Goal: Information Seeking & Learning: Learn about a topic

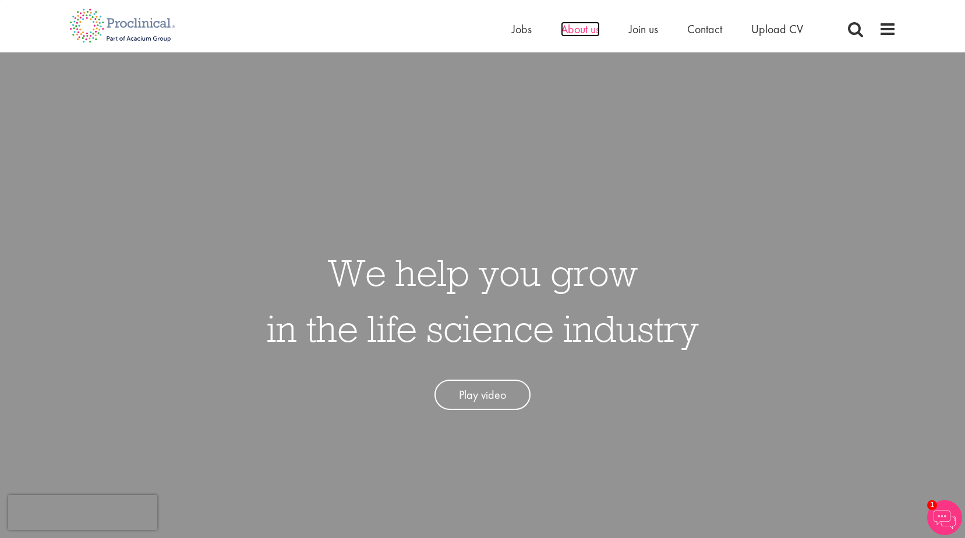
click at [576, 30] on span "About us" at bounding box center [580, 29] width 39 height 15
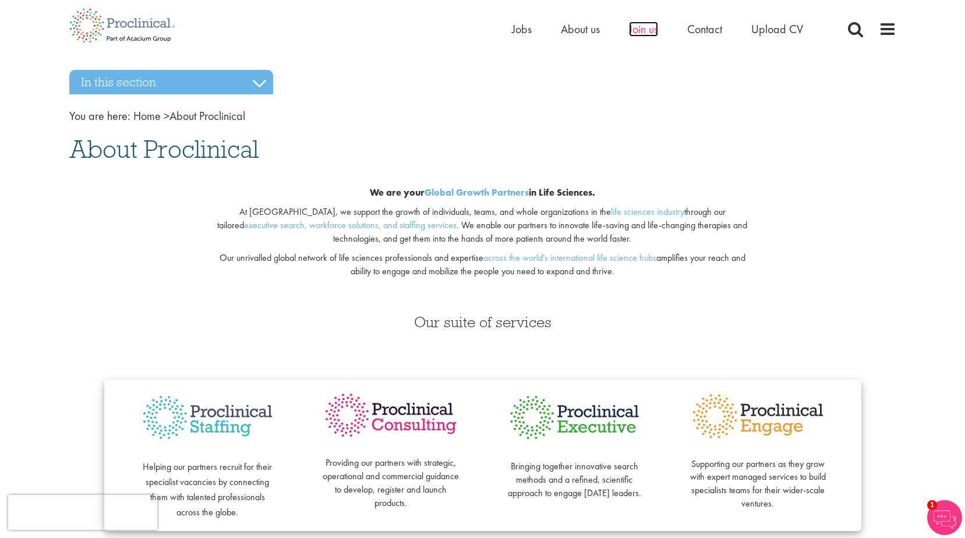
click at [637, 31] on span "Join us" at bounding box center [643, 29] width 29 height 15
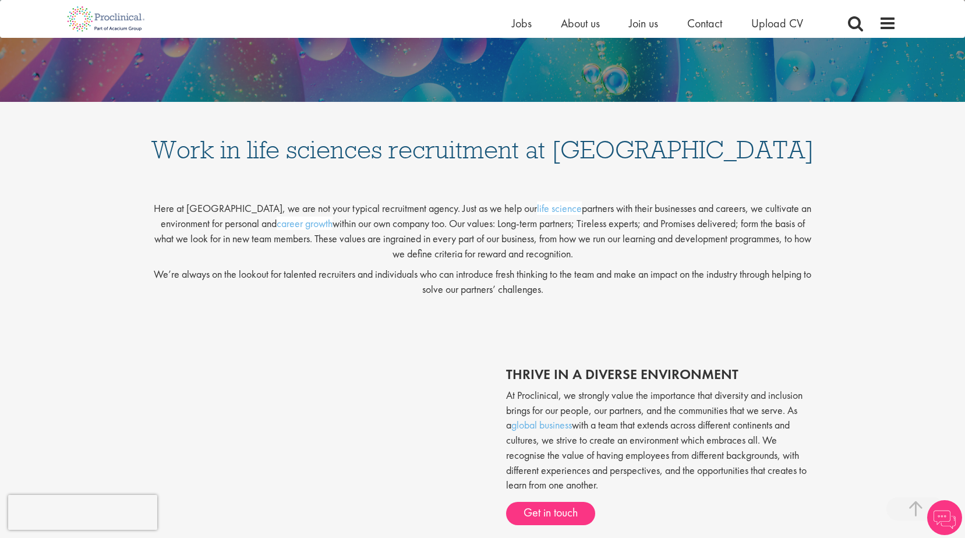
scroll to position [175, 0]
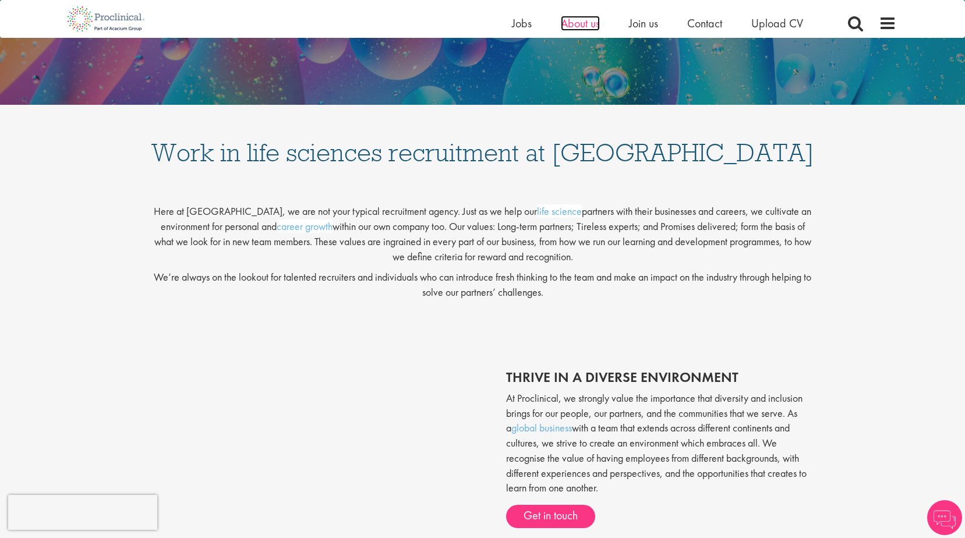
click at [569, 27] on span "About us" at bounding box center [580, 23] width 39 height 15
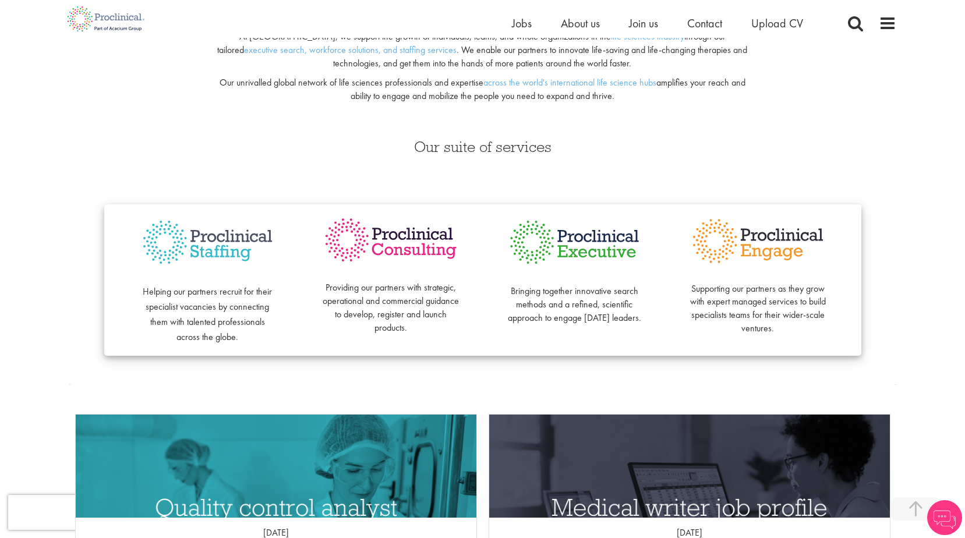
scroll to position [175, 0]
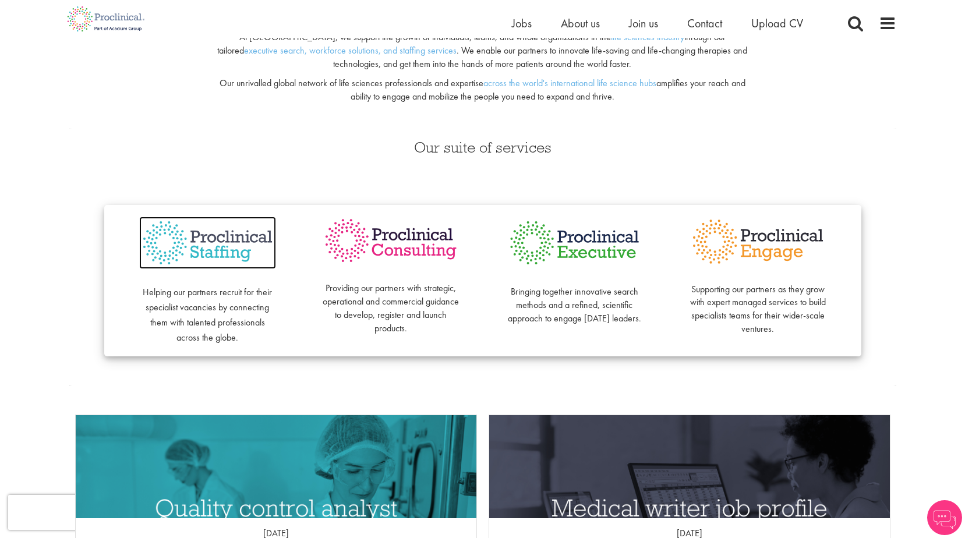
click at [214, 249] on img at bounding box center [207, 243] width 137 height 53
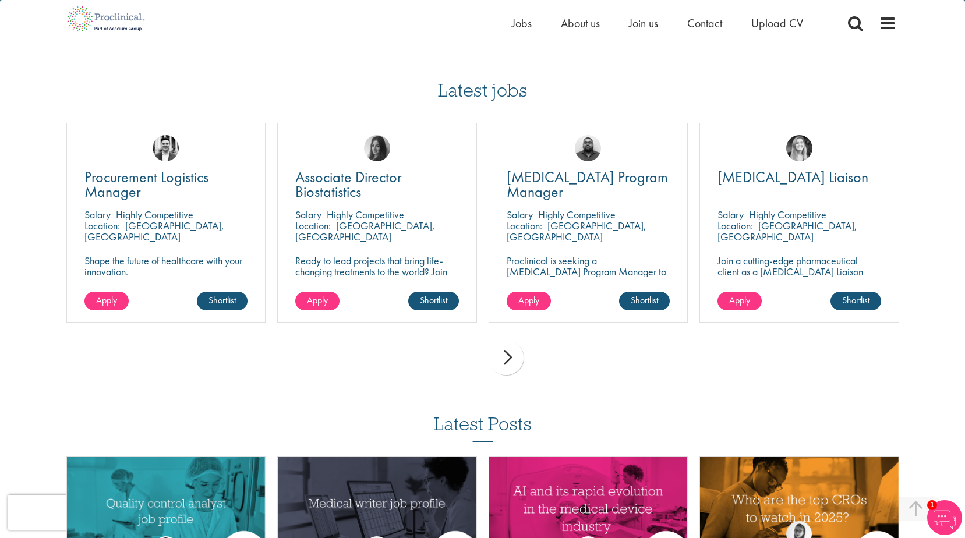
scroll to position [1165, 0]
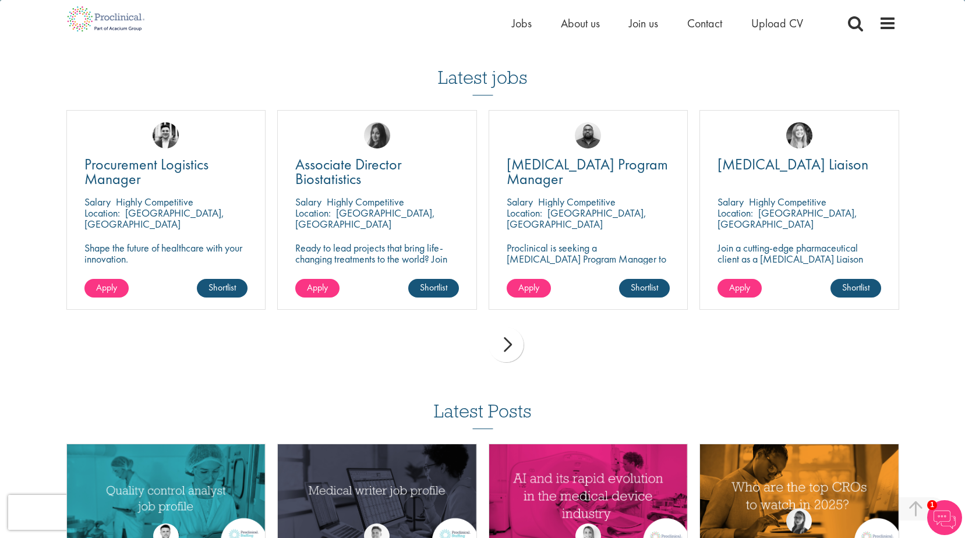
click at [511, 328] on div "next" at bounding box center [505, 344] width 35 height 35
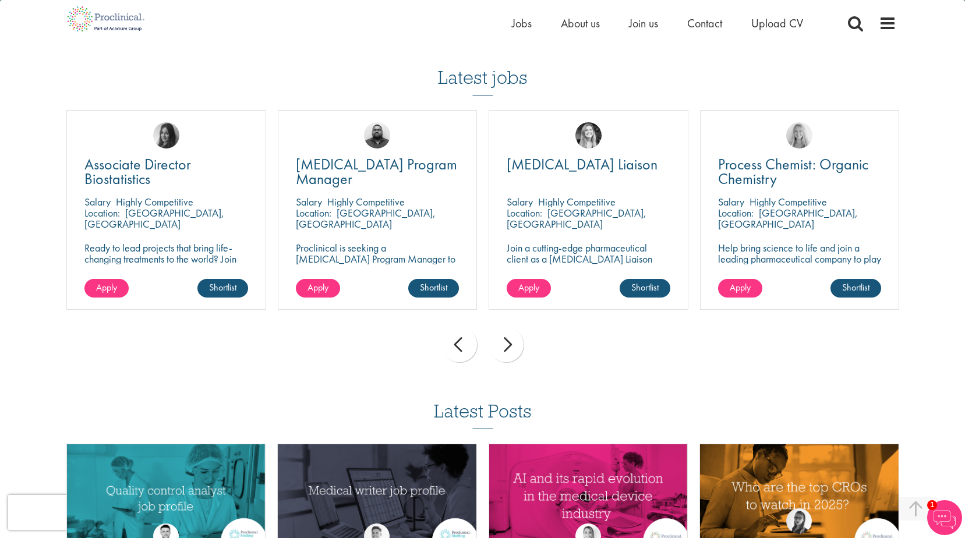
click at [507, 335] on div "next" at bounding box center [505, 344] width 35 height 35
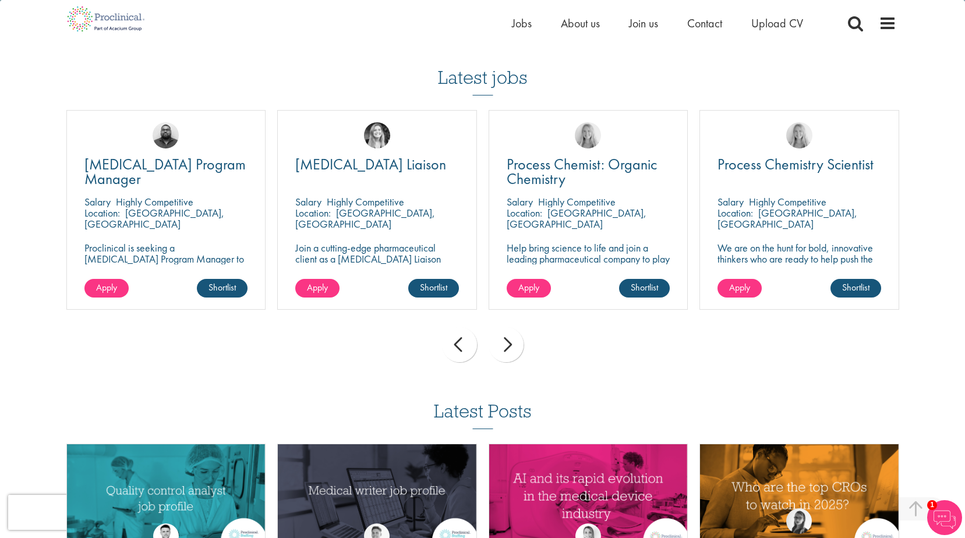
click at [507, 334] on div "next" at bounding box center [505, 344] width 35 height 35
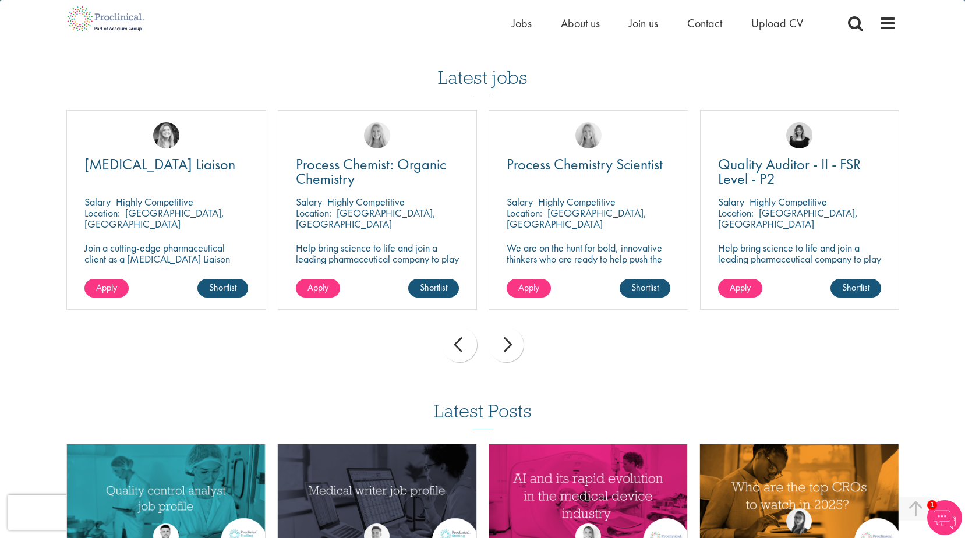
click at [452, 335] on div "prev" at bounding box center [459, 344] width 35 height 35
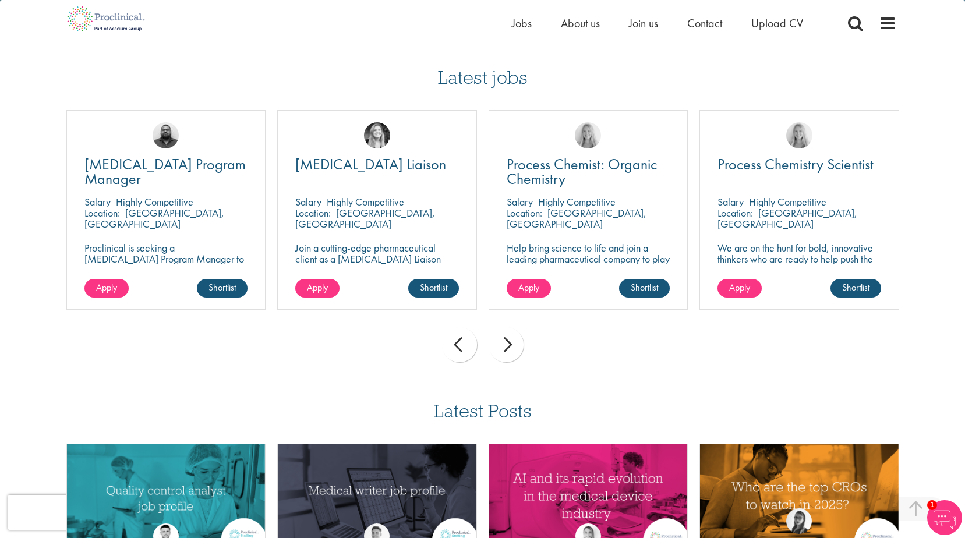
click at [504, 331] on div "next" at bounding box center [505, 344] width 35 height 35
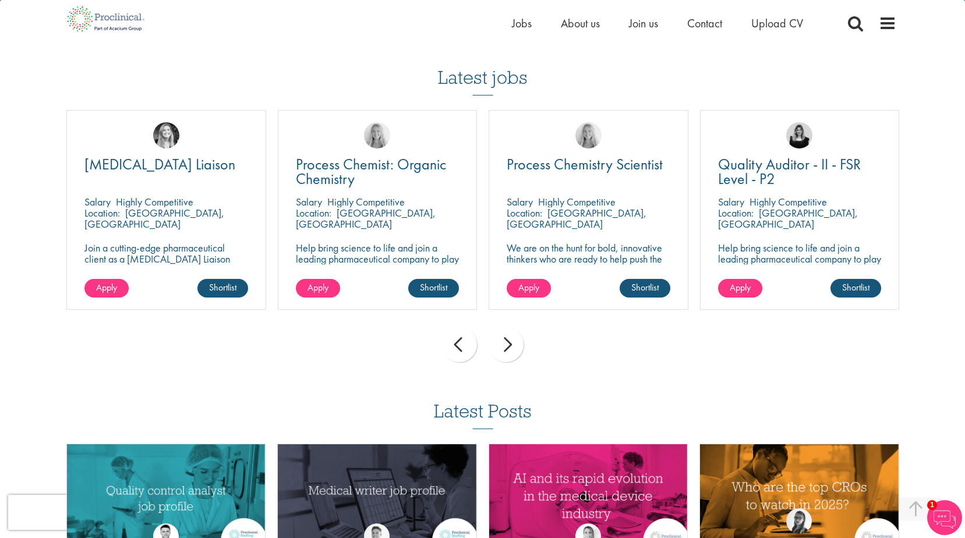
click at [504, 331] on div "next" at bounding box center [505, 344] width 35 height 35
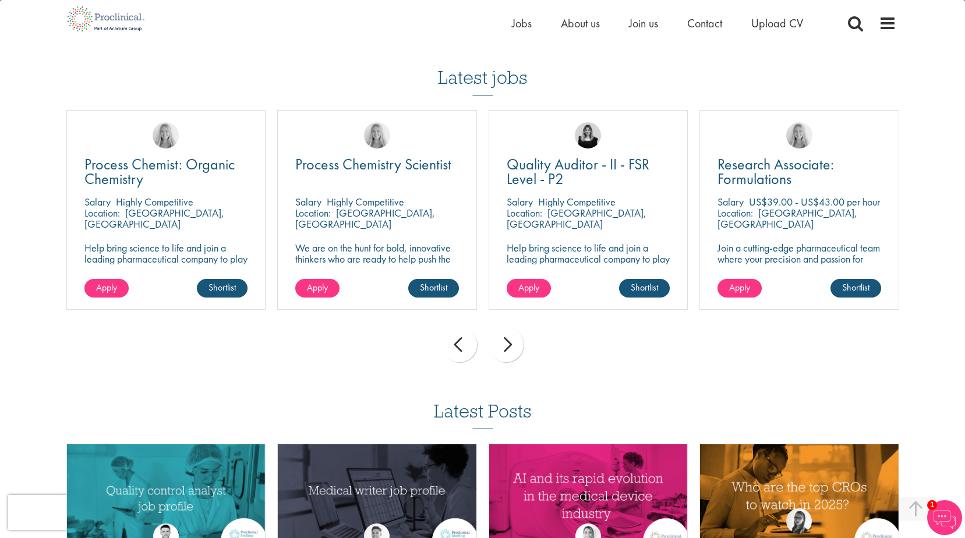
click at [504, 331] on div "next" at bounding box center [505, 344] width 35 height 35
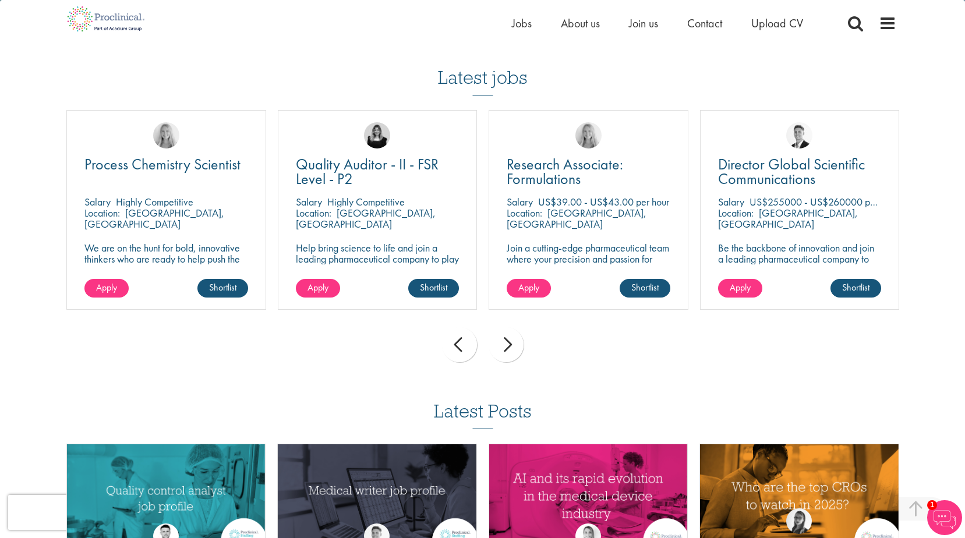
click at [508, 333] on div "next" at bounding box center [505, 344] width 35 height 35
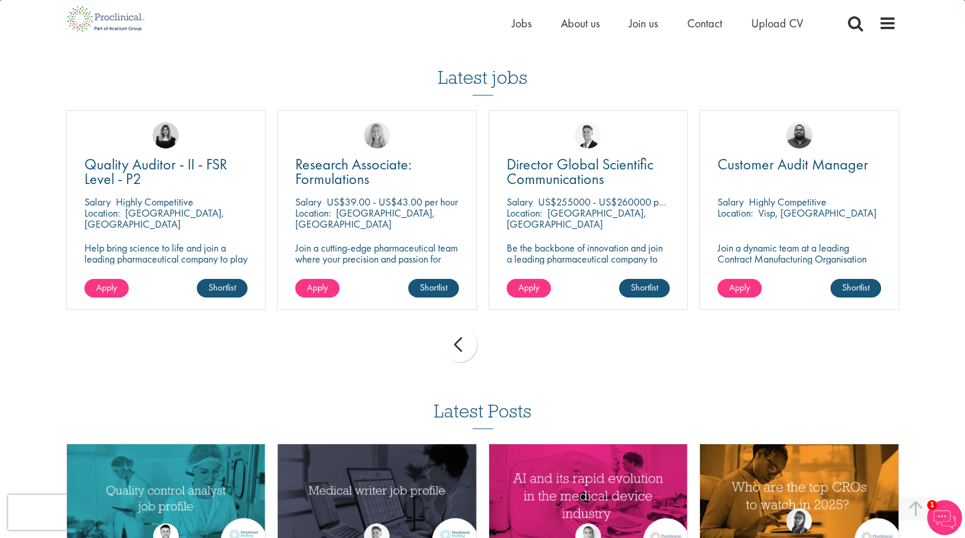
click at [508, 333] on div "prev next" at bounding box center [483, 346] width 844 height 51
click at [462, 334] on div "prev" at bounding box center [459, 344] width 35 height 35
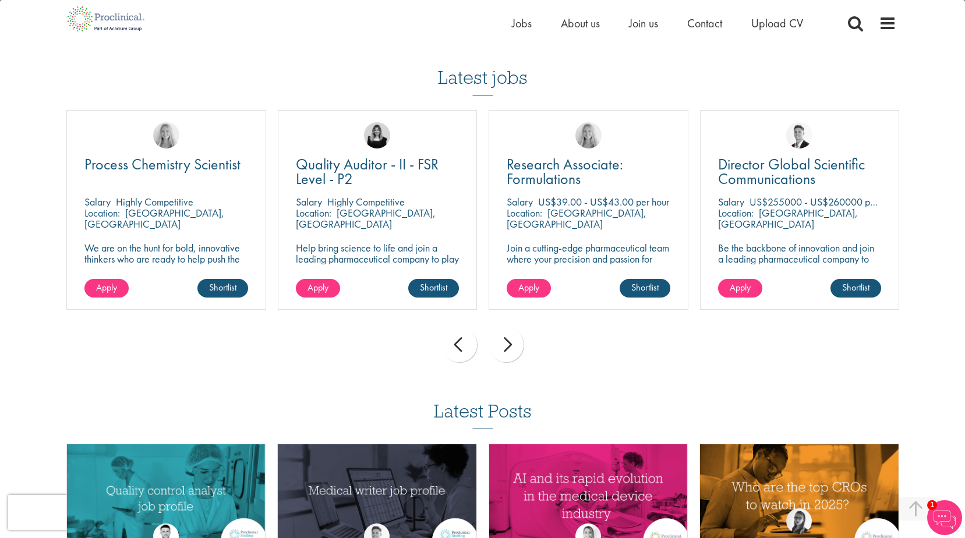
click at [462, 333] on div "prev" at bounding box center [459, 344] width 35 height 35
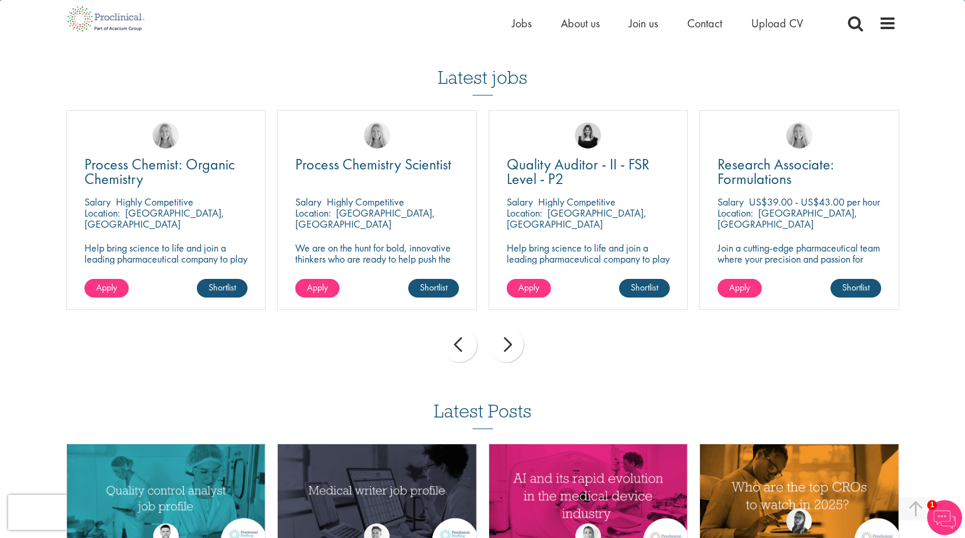
click at [462, 333] on div "prev" at bounding box center [459, 344] width 35 height 35
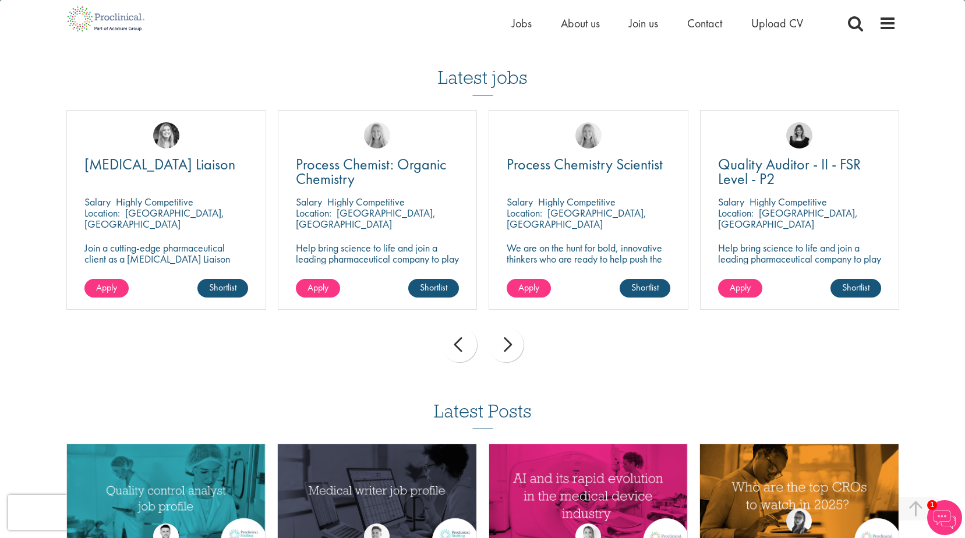
click at [462, 333] on div "prev" at bounding box center [459, 344] width 35 height 35
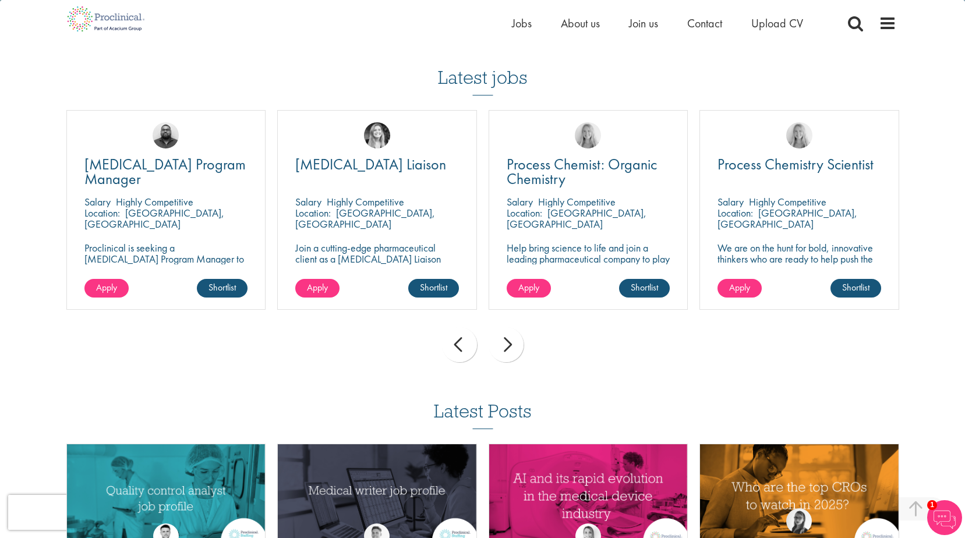
click at [462, 333] on div "prev" at bounding box center [459, 344] width 35 height 35
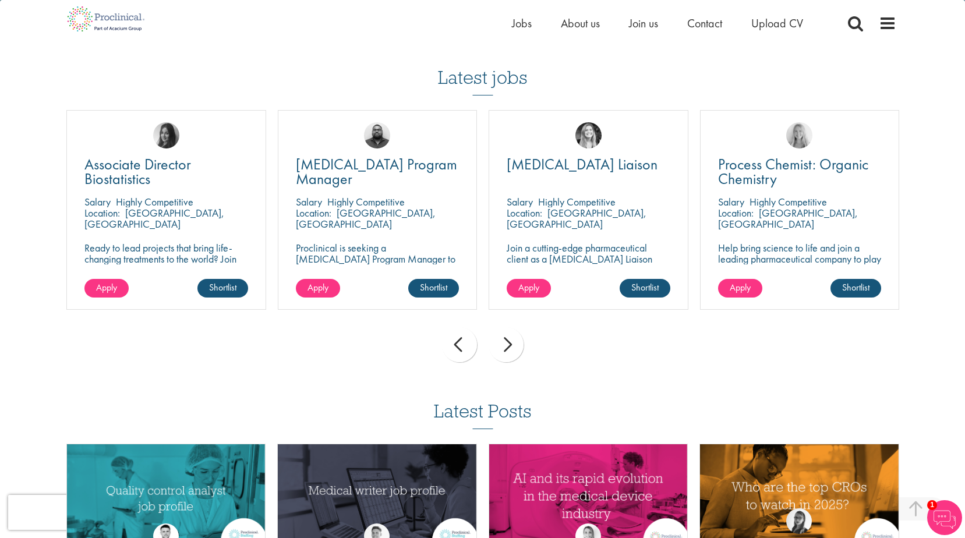
click at [462, 333] on div "prev" at bounding box center [459, 344] width 35 height 35
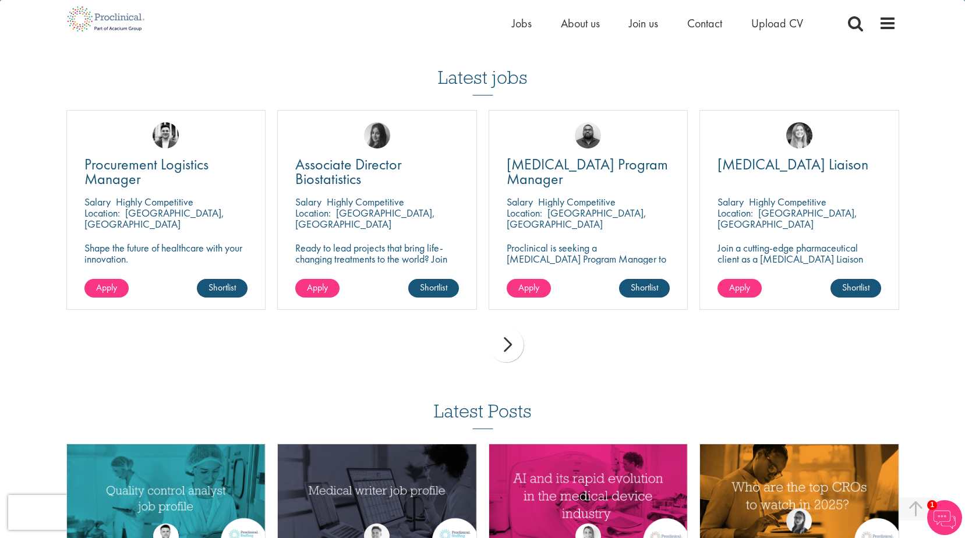
click at [462, 333] on div "prev next" at bounding box center [483, 346] width 844 height 51
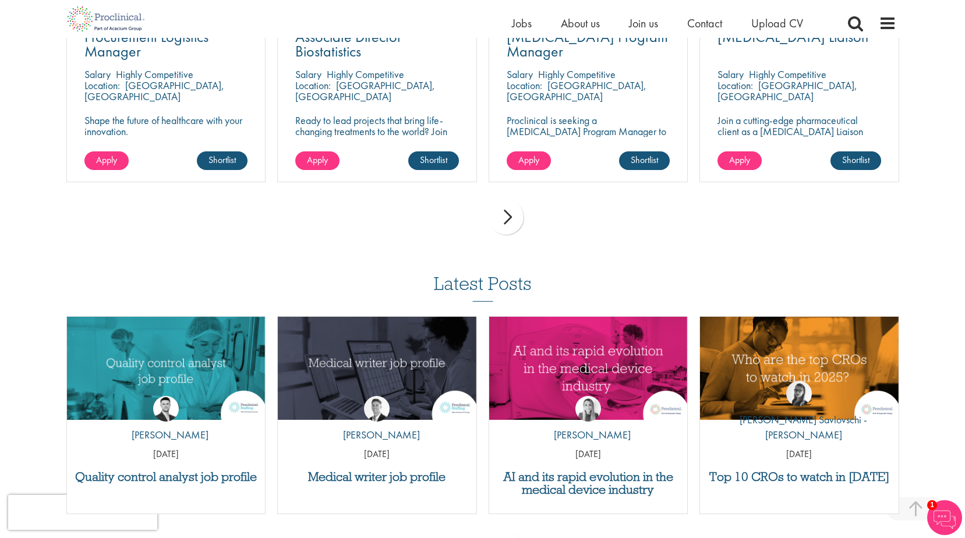
scroll to position [1514, 0]
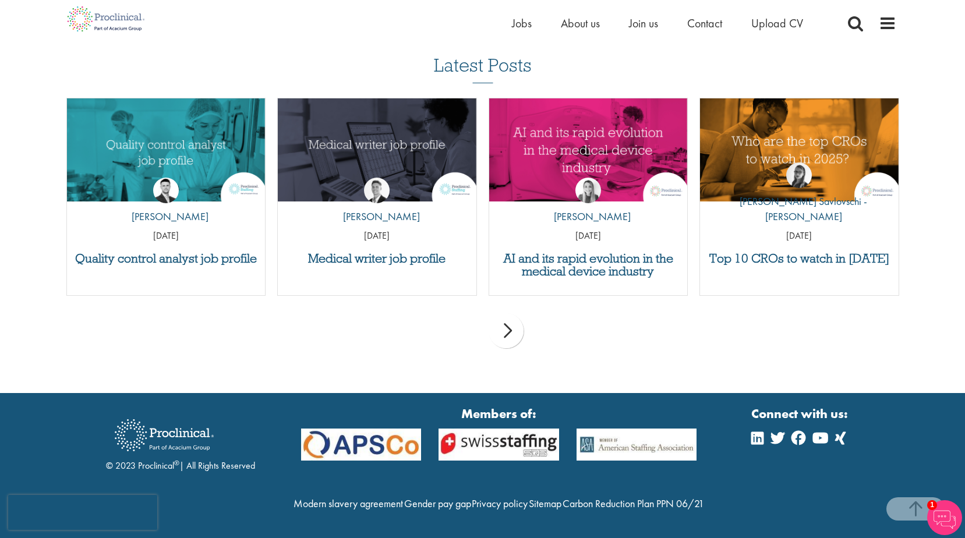
click at [511, 321] on div "next" at bounding box center [505, 330] width 35 height 35
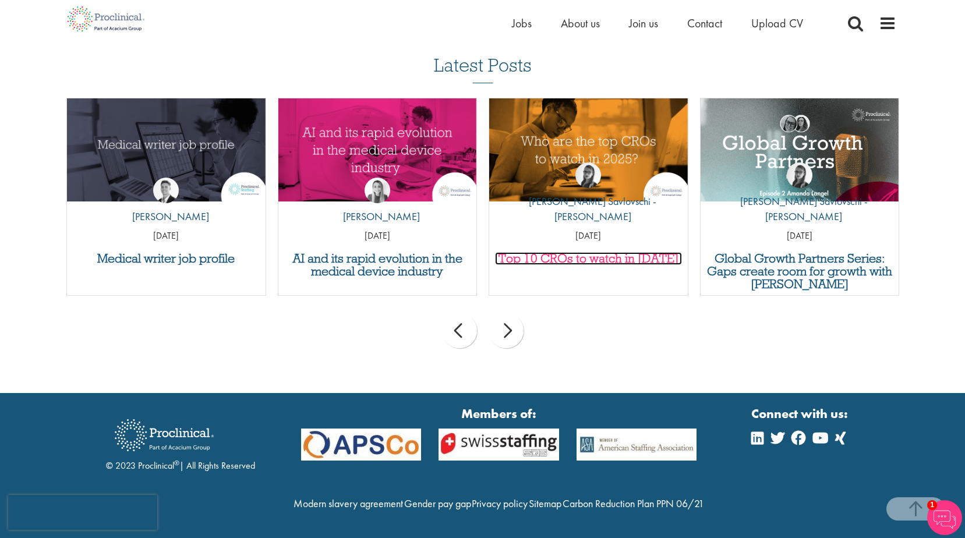
click at [559, 252] on h3 "Top 10 CROs to watch in [DATE]" at bounding box center [588, 258] width 187 height 13
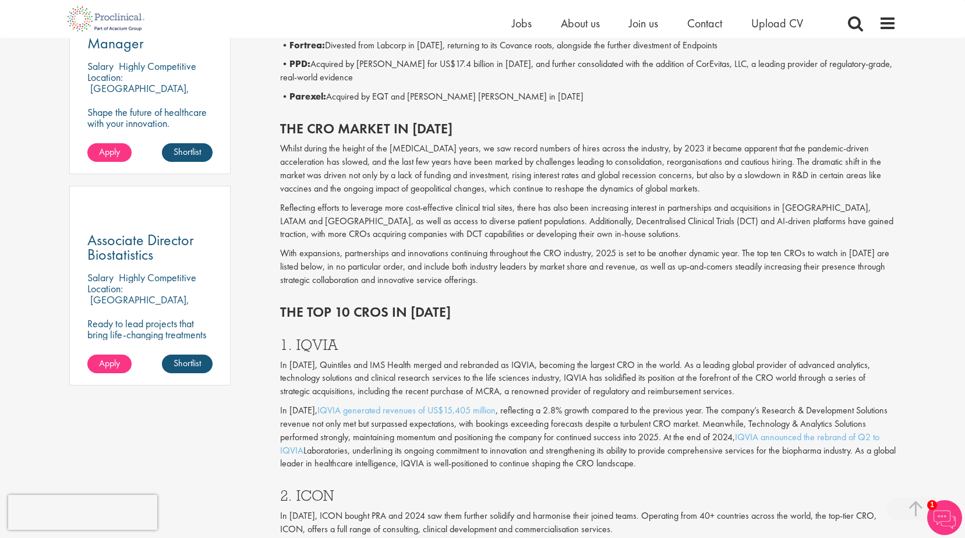
scroll to position [582, 0]
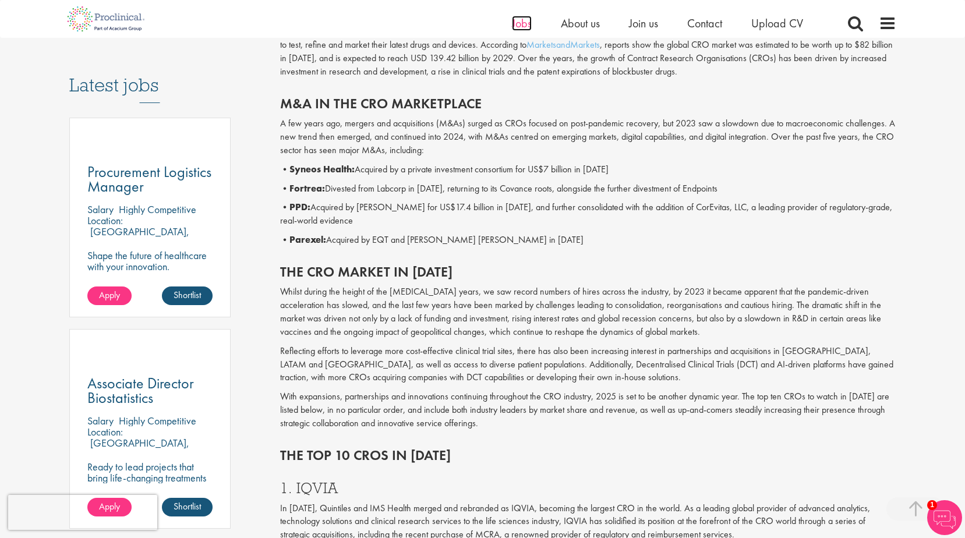
click at [512, 26] on span "Jobs" at bounding box center [522, 23] width 20 height 15
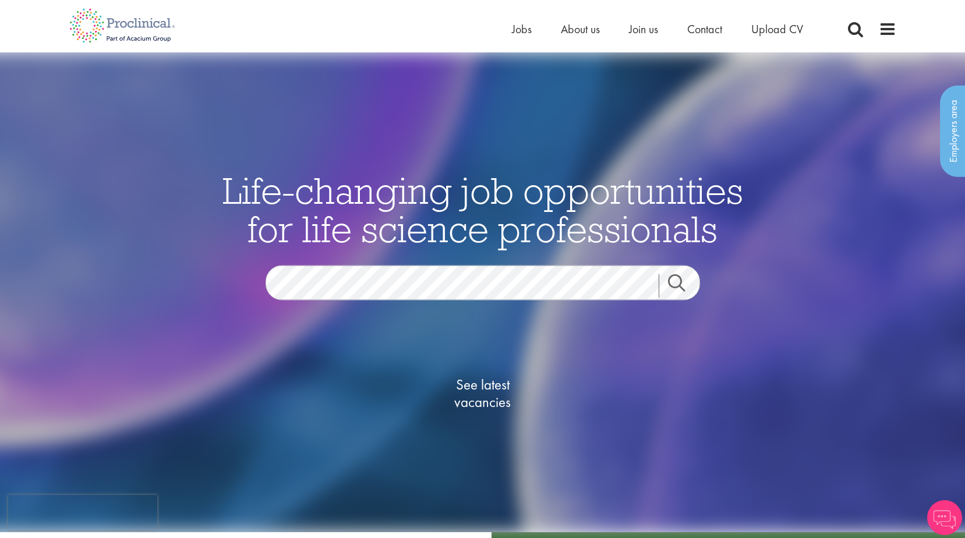
click at [677, 284] on link "Search" at bounding box center [683, 285] width 50 height 23
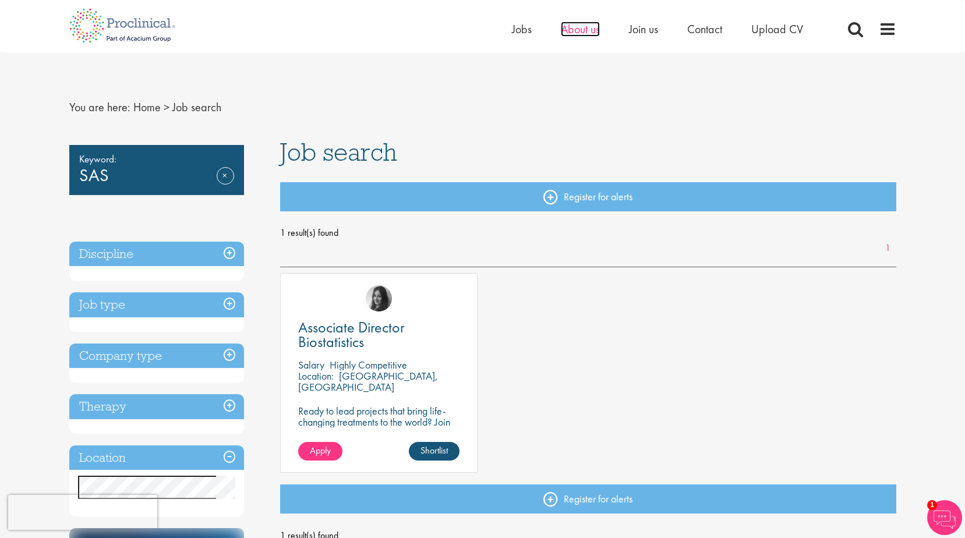
click at [579, 30] on span "About us" at bounding box center [580, 29] width 39 height 15
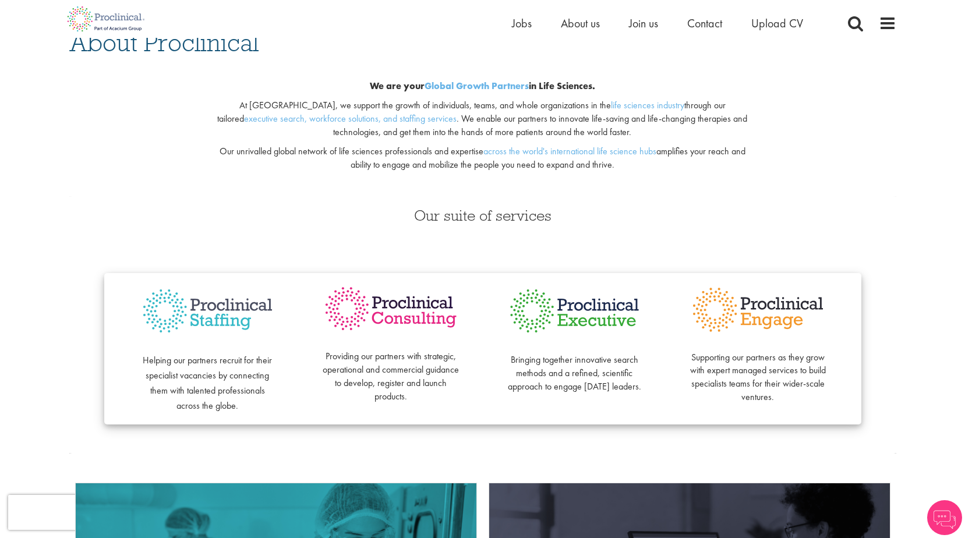
scroll to position [116, 0]
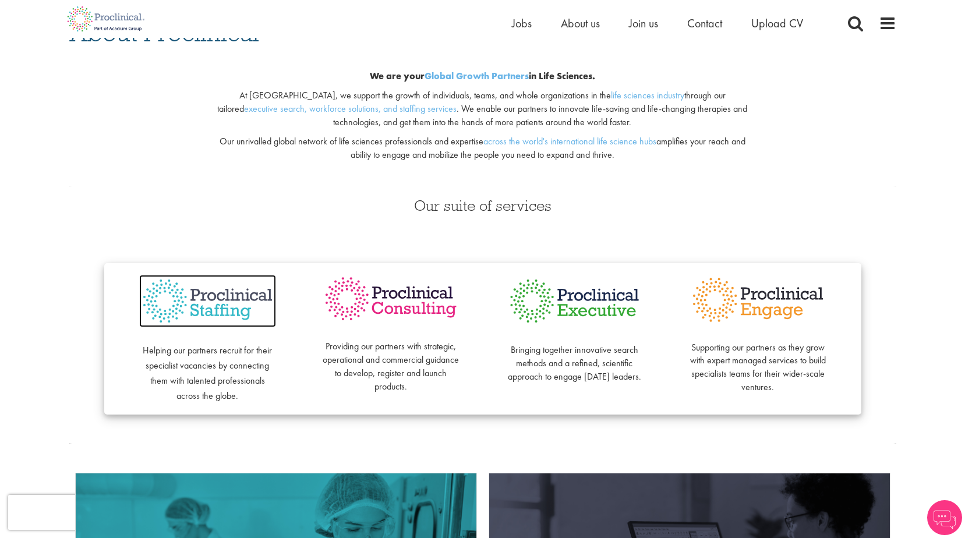
click at [215, 307] on img at bounding box center [207, 301] width 137 height 53
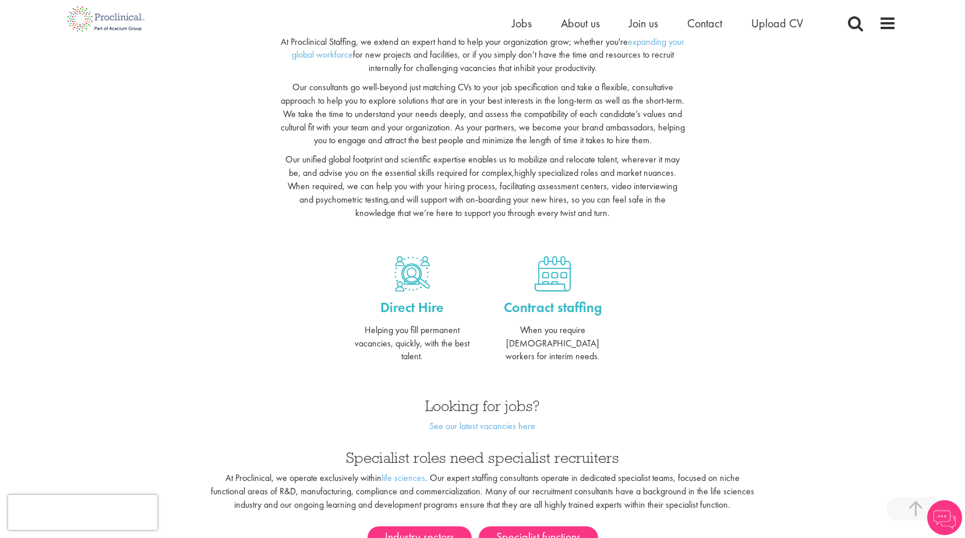
scroll to position [349, 0]
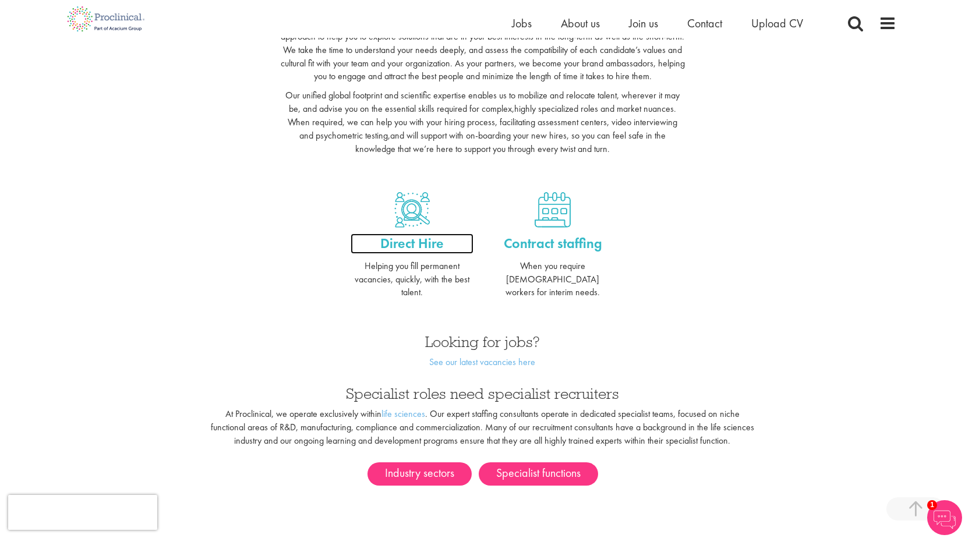
click at [424, 243] on p "Direct Hire" at bounding box center [411, 243] width 123 height 20
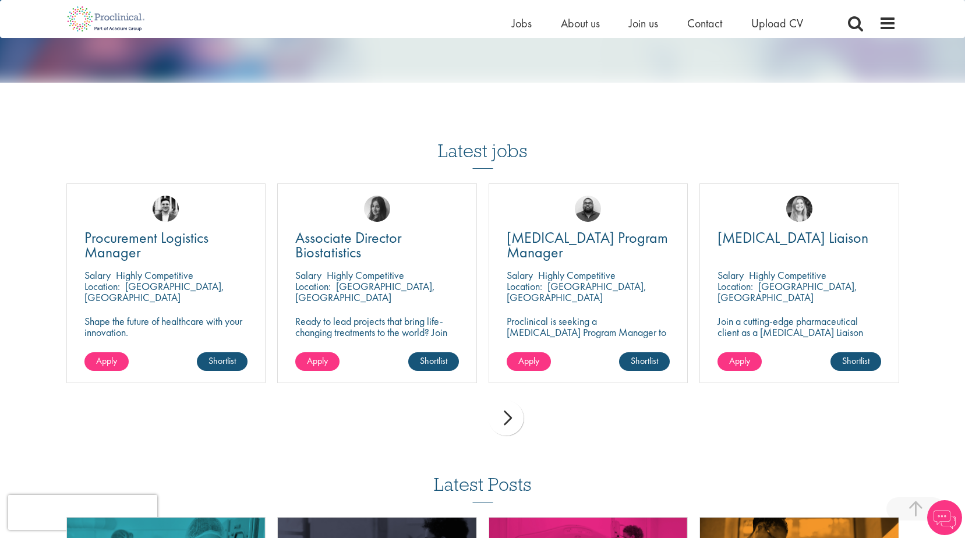
scroll to position [640, 0]
click at [504, 428] on div "next" at bounding box center [505, 417] width 35 height 35
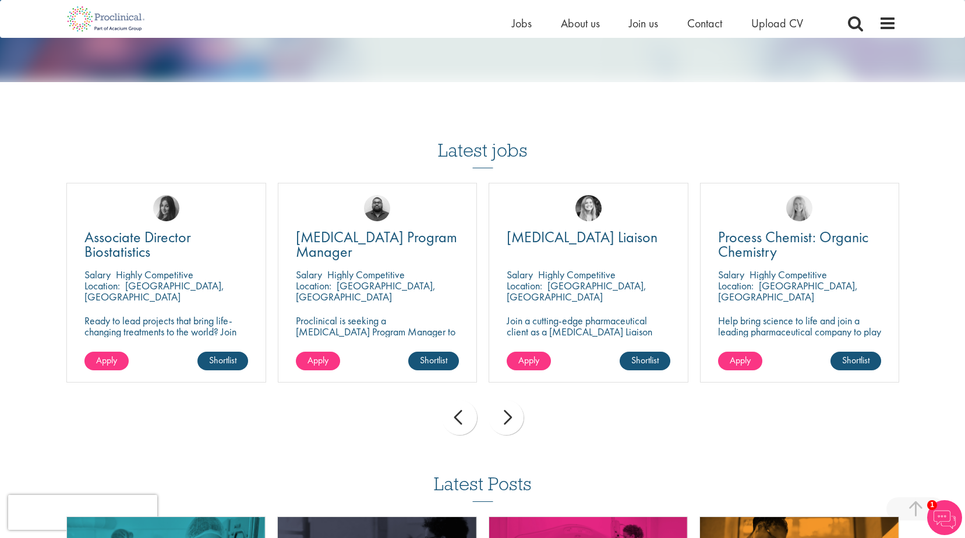
click at [504, 428] on div "next" at bounding box center [505, 417] width 35 height 35
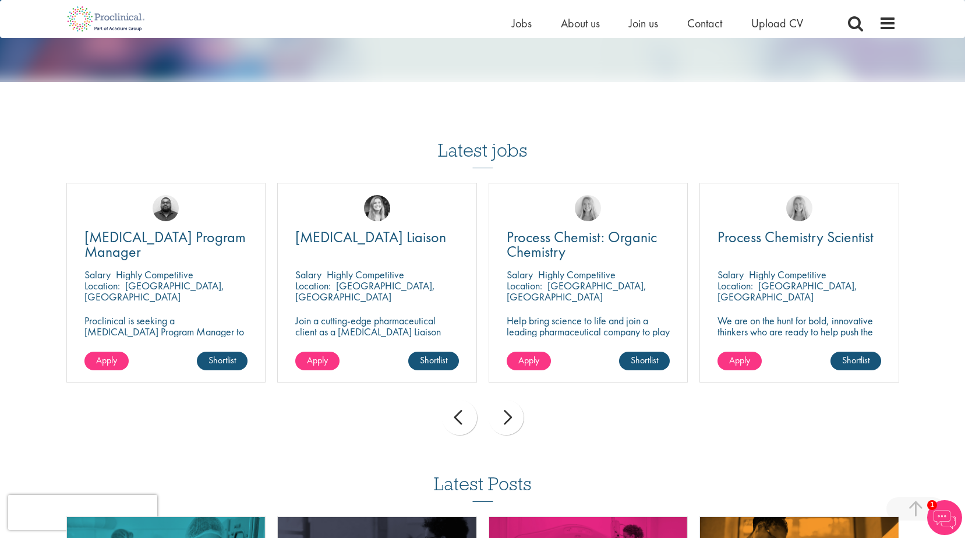
click at [504, 428] on div "next" at bounding box center [505, 417] width 35 height 35
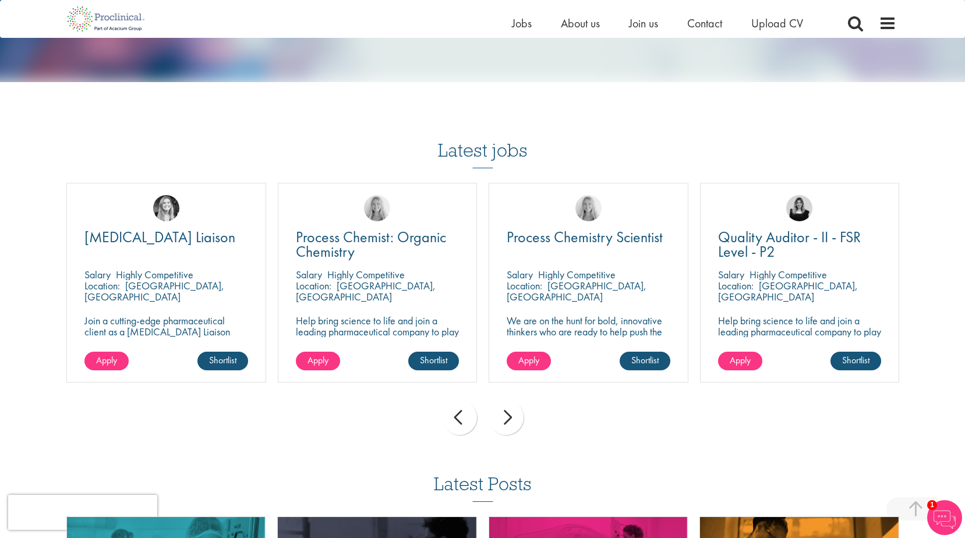
click at [504, 428] on div "next" at bounding box center [505, 417] width 35 height 35
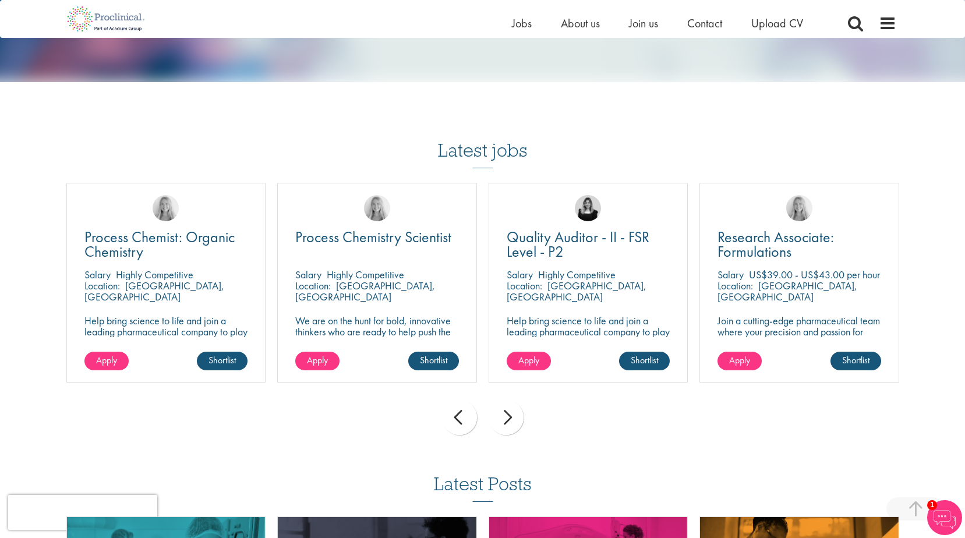
click at [504, 428] on div "next" at bounding box center [505, 417] width 35 height 35
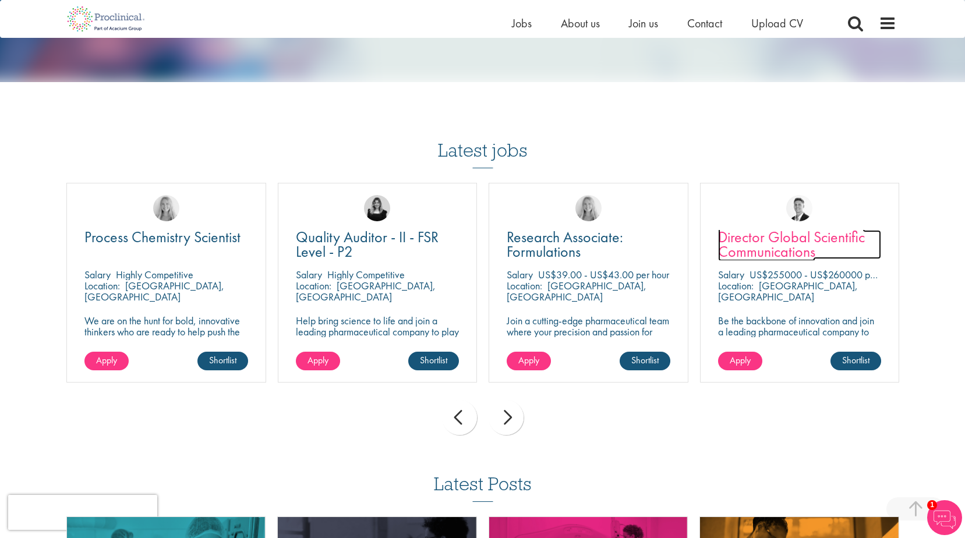
click at [819, 248] on span "Director Global Scientific Communications" at bounding box center [791, 244] width 147 height 34
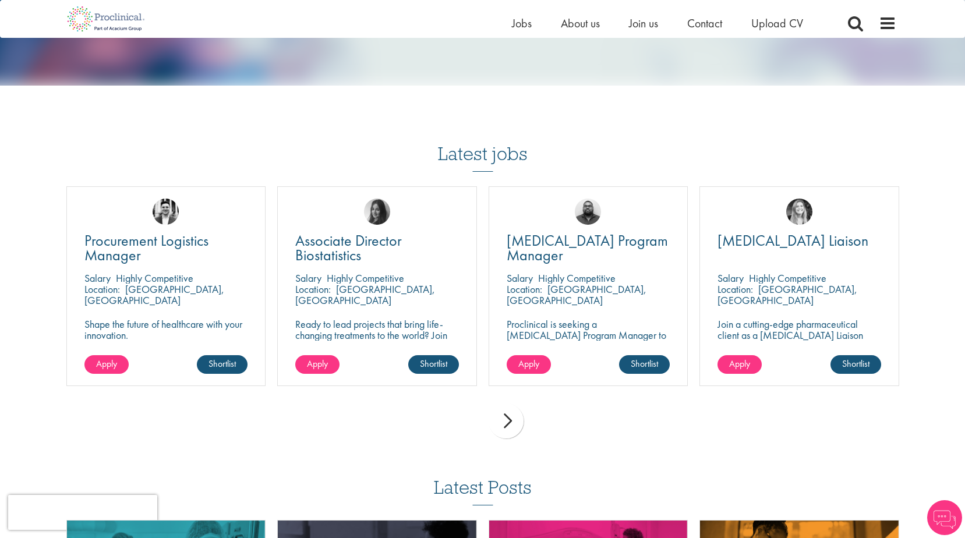
click at [510, 433] on div "next" at bounding box center [505, 420] width 35 height 35
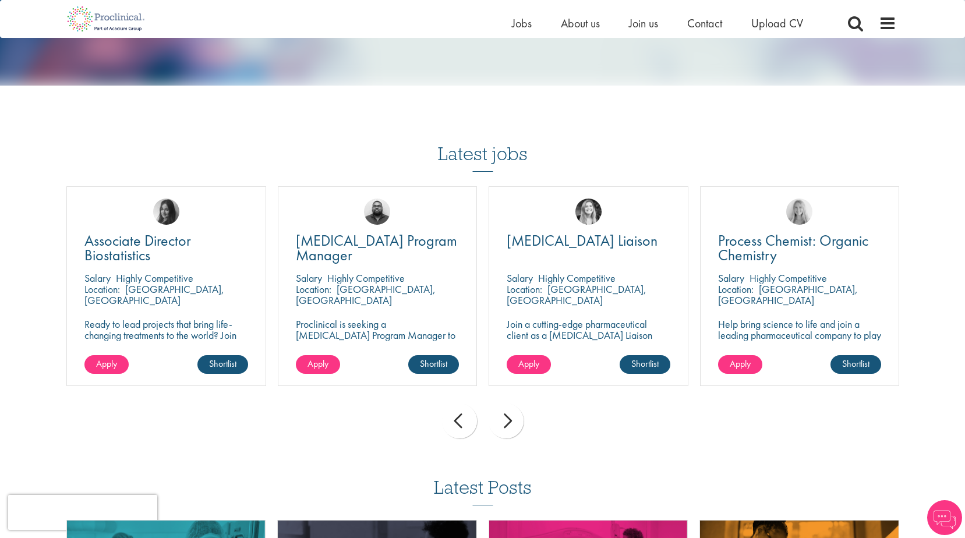
click at [510, 433] on div "next" at bounding box center [505, 420] width 35 height 35
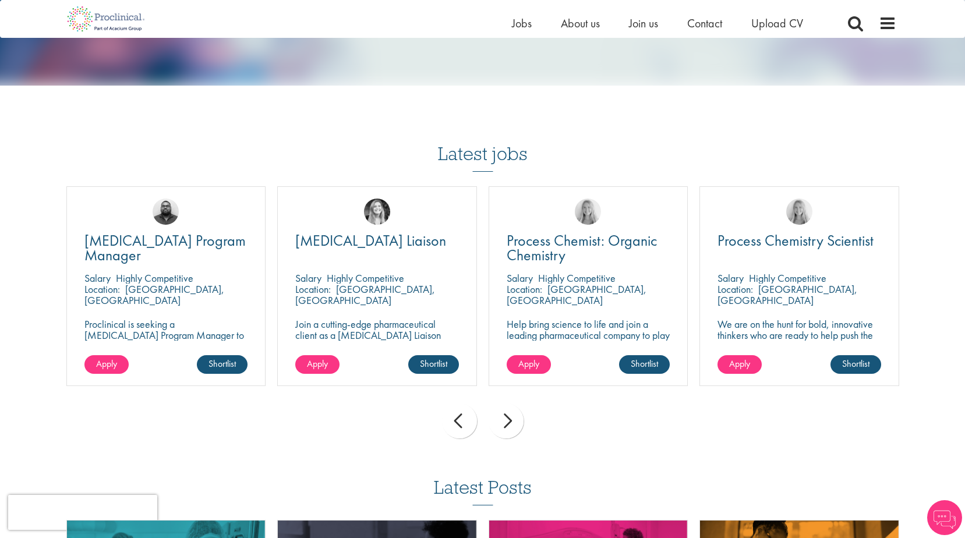
click at [509, 433] on div "next" at bounding box center [505, 420] width 35 height 35
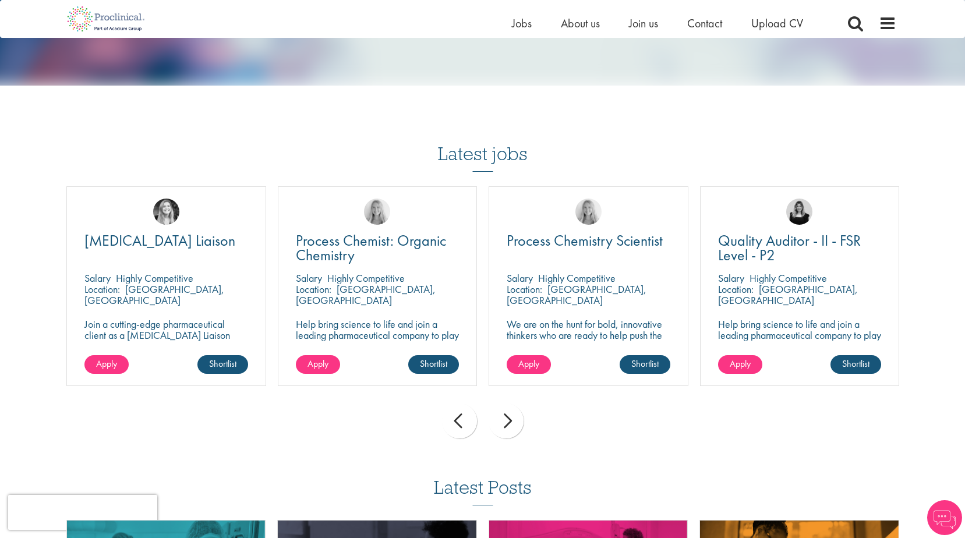
click at [509, 433] on div "next" at bounding box center [505, 420] width 35 height 35
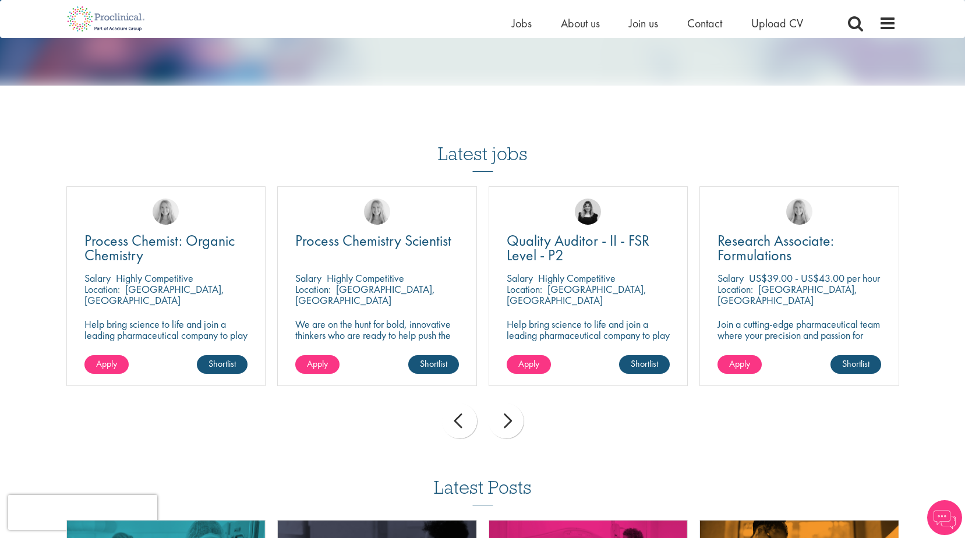
click at [509, 433] on div "next" at bounding box center [505, 420] width 35 height 35
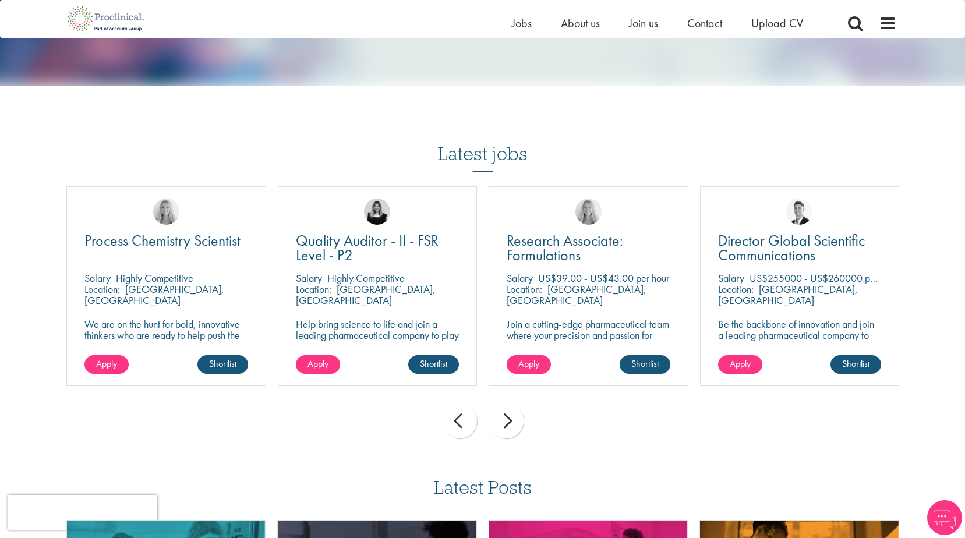
click at [508, 433] on div "next" at bounding box center [505, 420] width 35 height 35
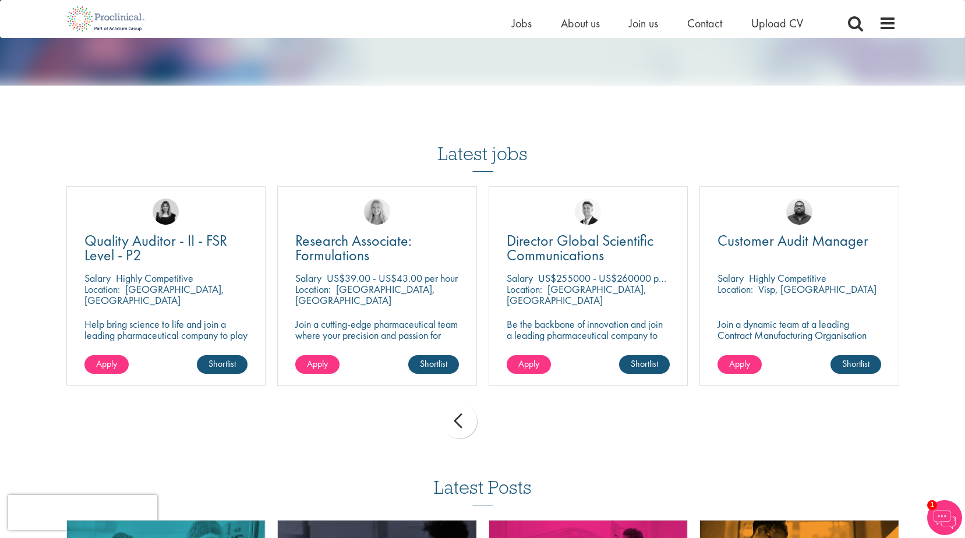
click at [508, 433] on div "prev next" at bounding box center [483, 423] width 844 height 51
click at [786, 250] on span "Customer Audit Manager" at bounding box center [792, 241] width 151 height 20
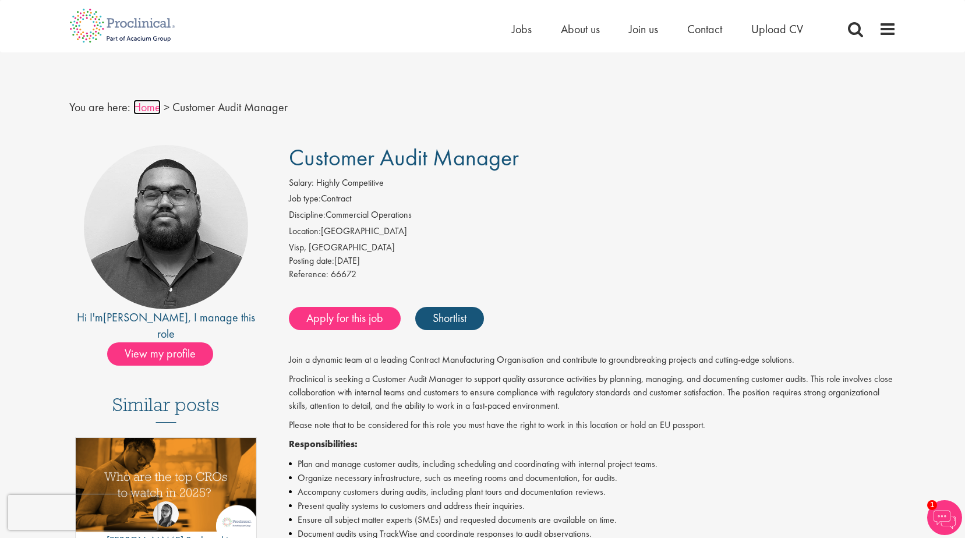
click at [133, 108] on link "Home" at bounding box center [146, 107] width 27 height 15
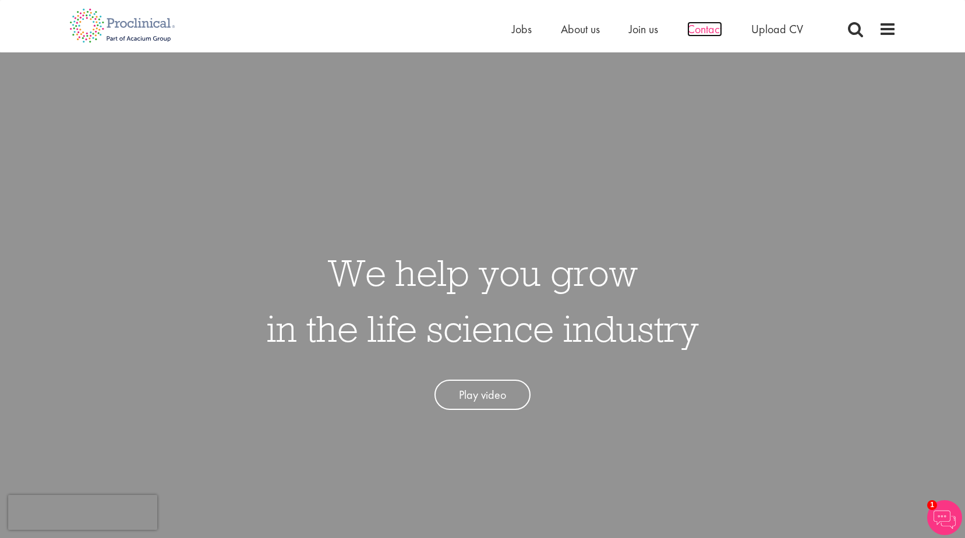
click at [697, 30] on span "Contact" at bounding box center [704, 29] width 35 height 15
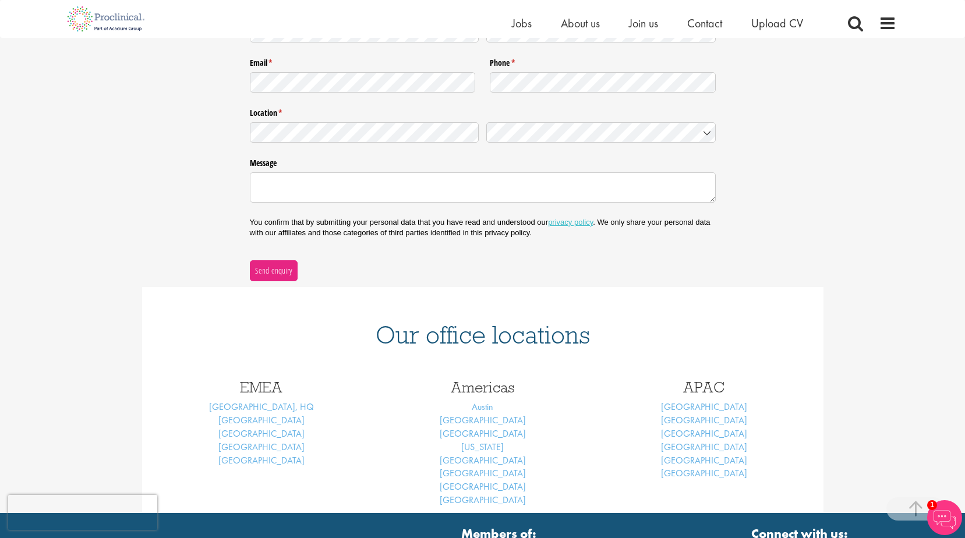
scroll to position [291, 0]
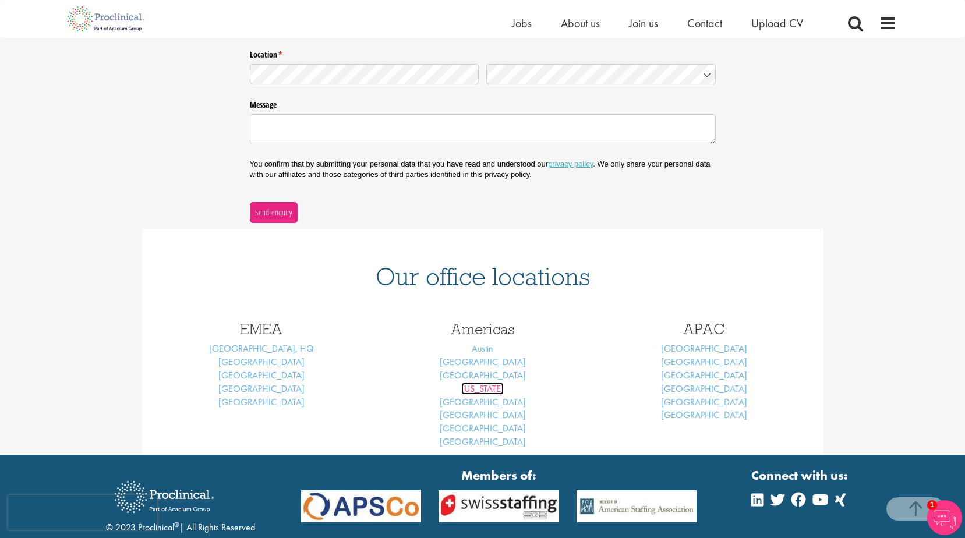
click at [493, 388] on link "New York" at bounding box center [482, 388] width 42 height 12
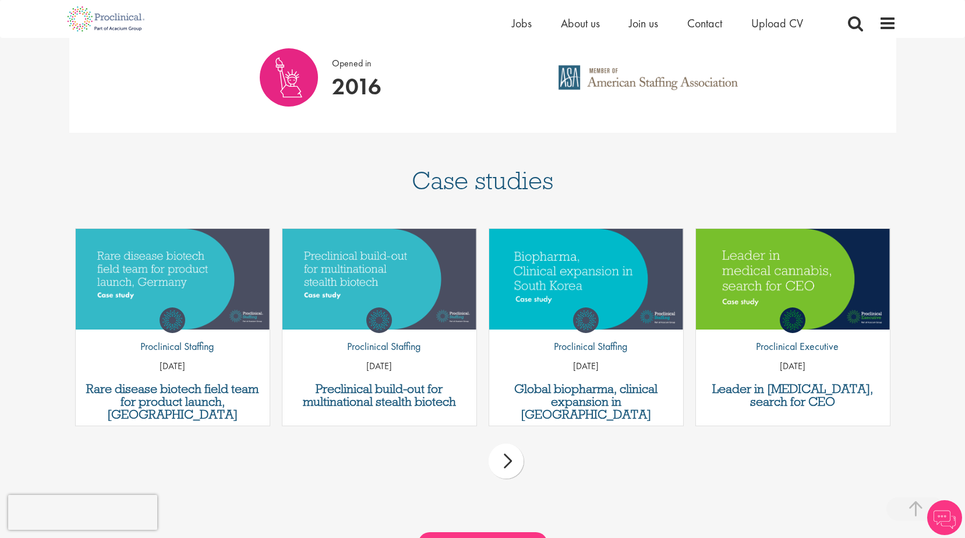
scroll to position [931, 0]
click at [510, 443] on div "next" at bounding box center [505, 460] width 35 height 35
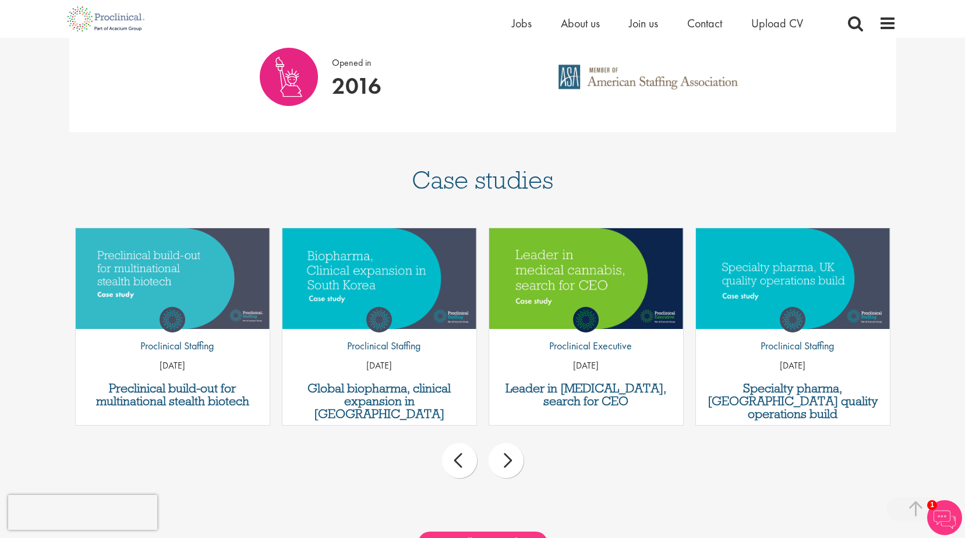
click at [510, 443] on div "next" at bounding box center [505, 460] width 35 height 35
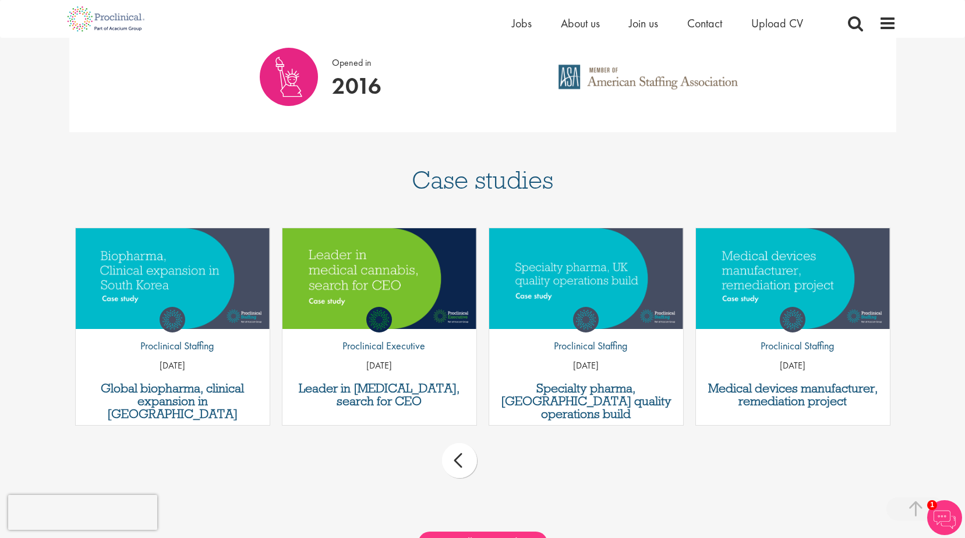
click at [509, 437] on div "prev next" at bounding box center [482, 462] width 827 height 51
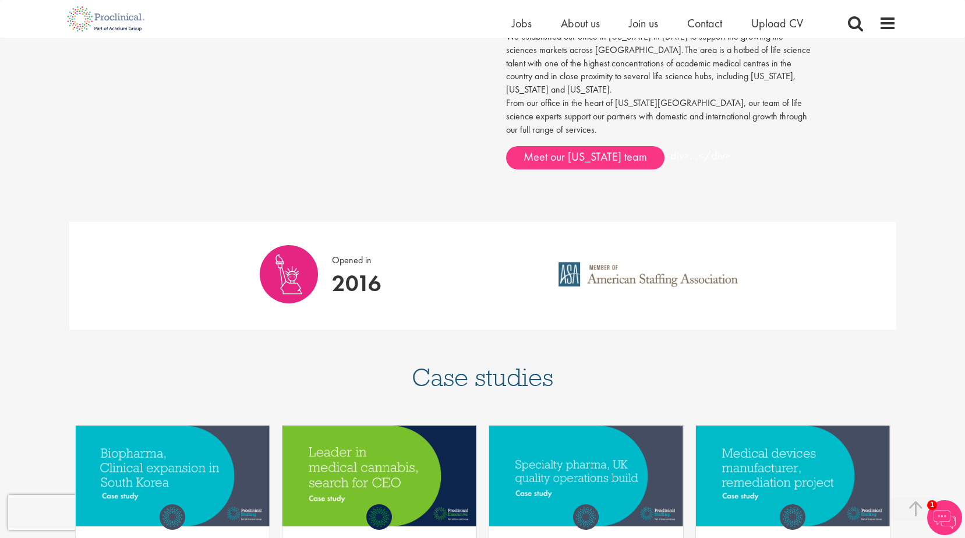
scroll to position [582, 0]
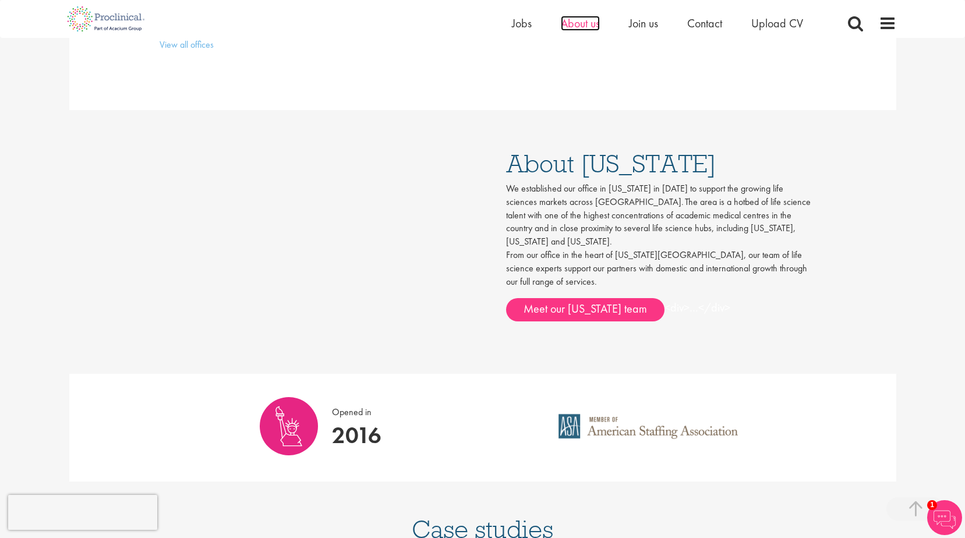
click at [579, 23] on span "About us" at bounding box center [580, 23] width 39 height 15
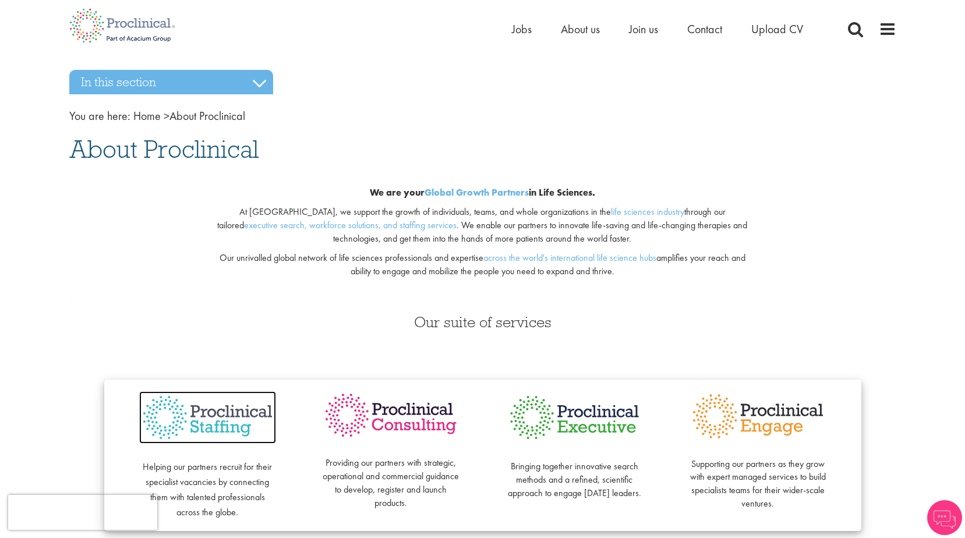
click at [205, 413] on img at bounding box center [207, 417] width 137 height 53
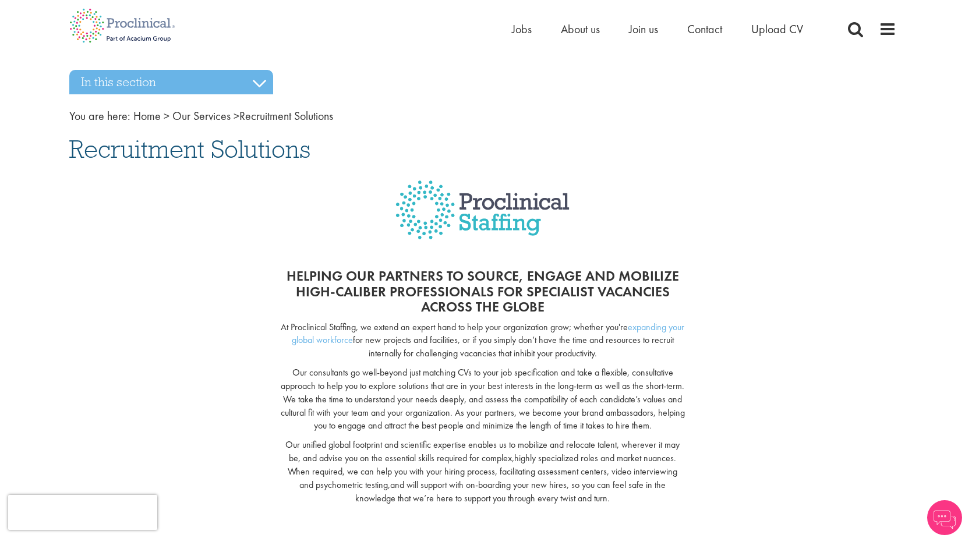
scroll to position [349, 0]
